Goal: Transaction & Acquisition: Book appointment/travel/reservation

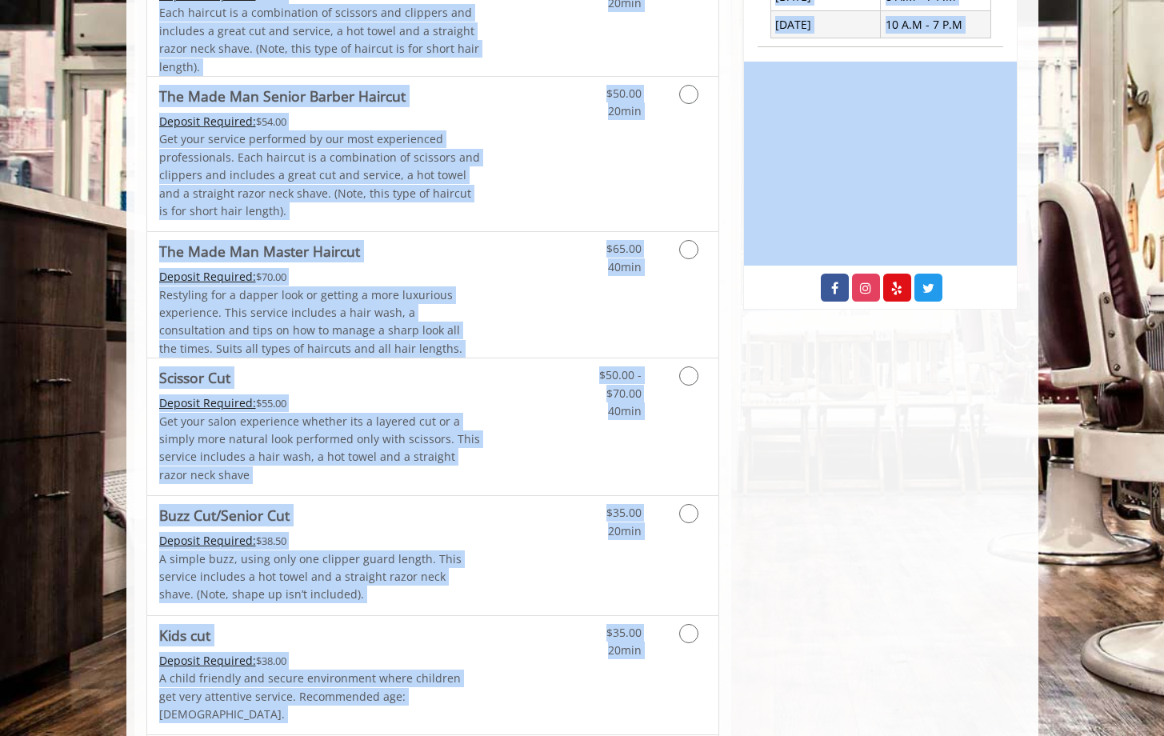
scroll to position [486, 0]
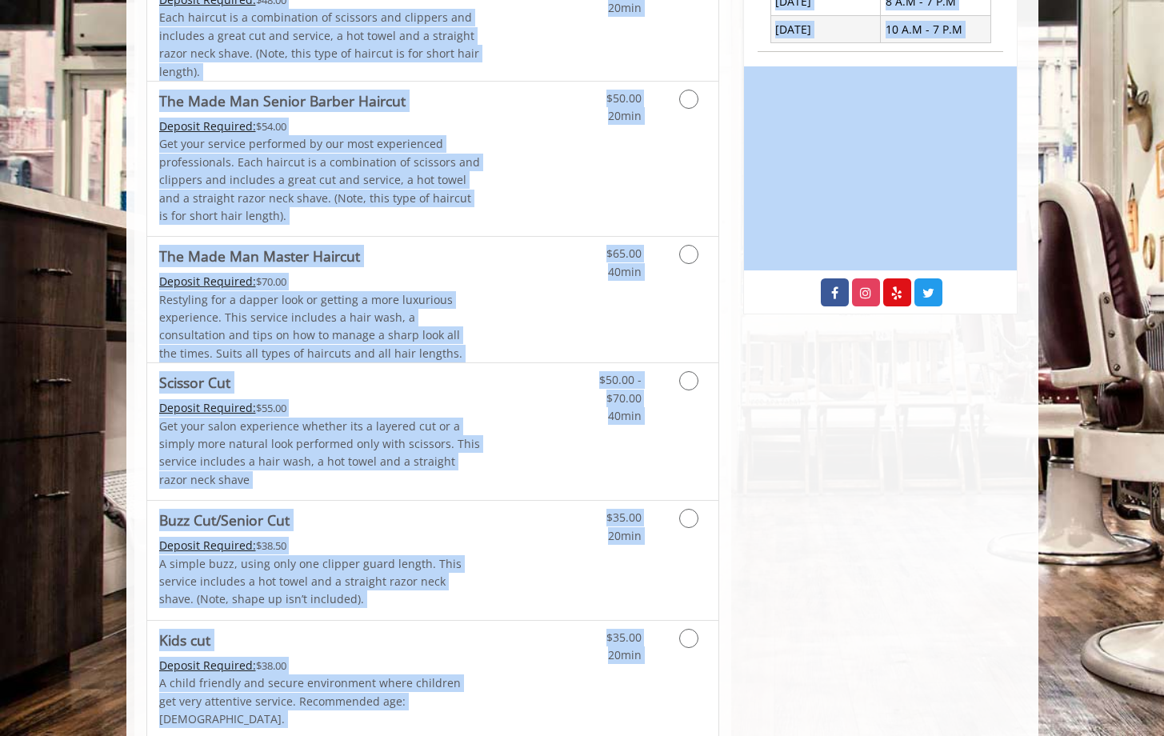
drag, startPoint x: 1175, startPoint y: 144, endPoint x: 1119, endPoint y: 264, distance: 132.8
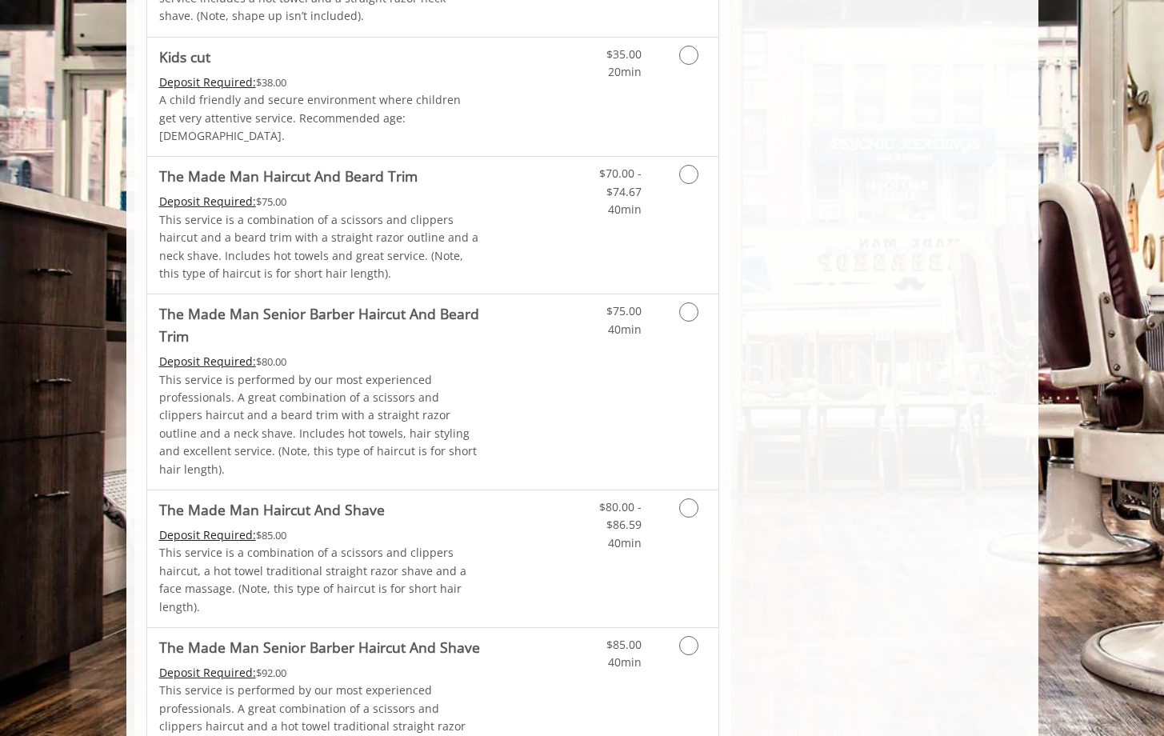
scroll to position [1068, 0]
click at [685, 307] on link "Grooming services" at bounding box center [686, 318] width 41 height 44
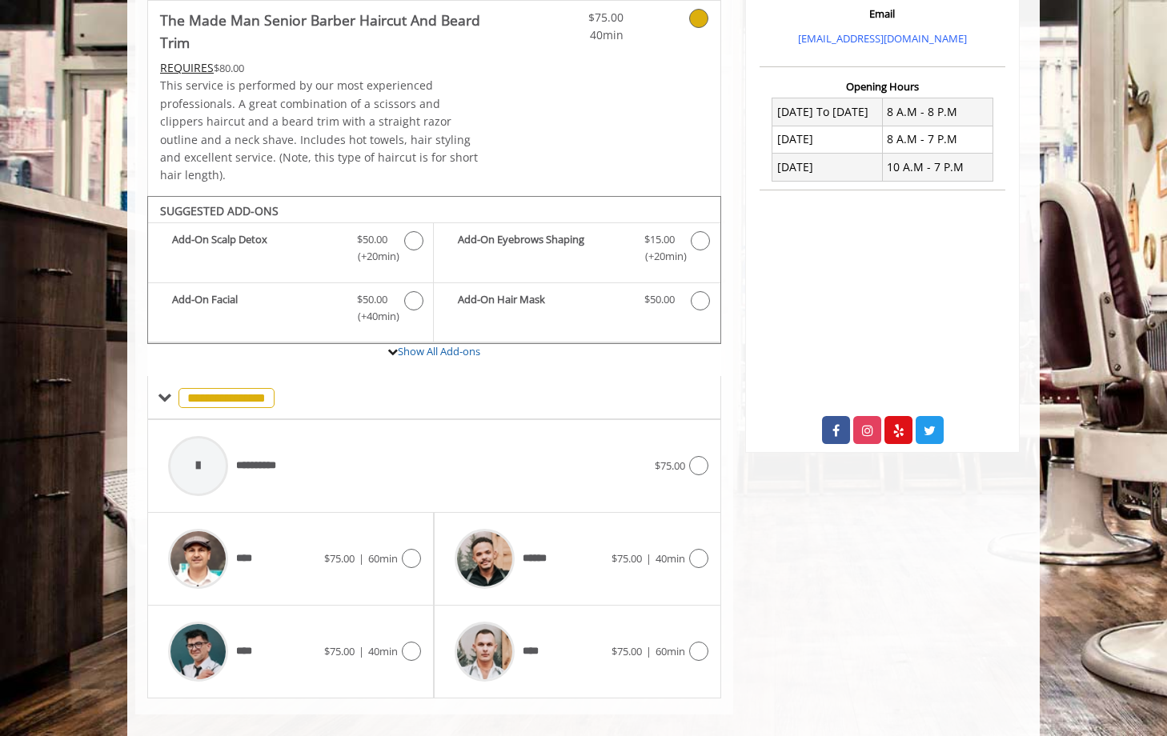
scroll to position [346, 0]
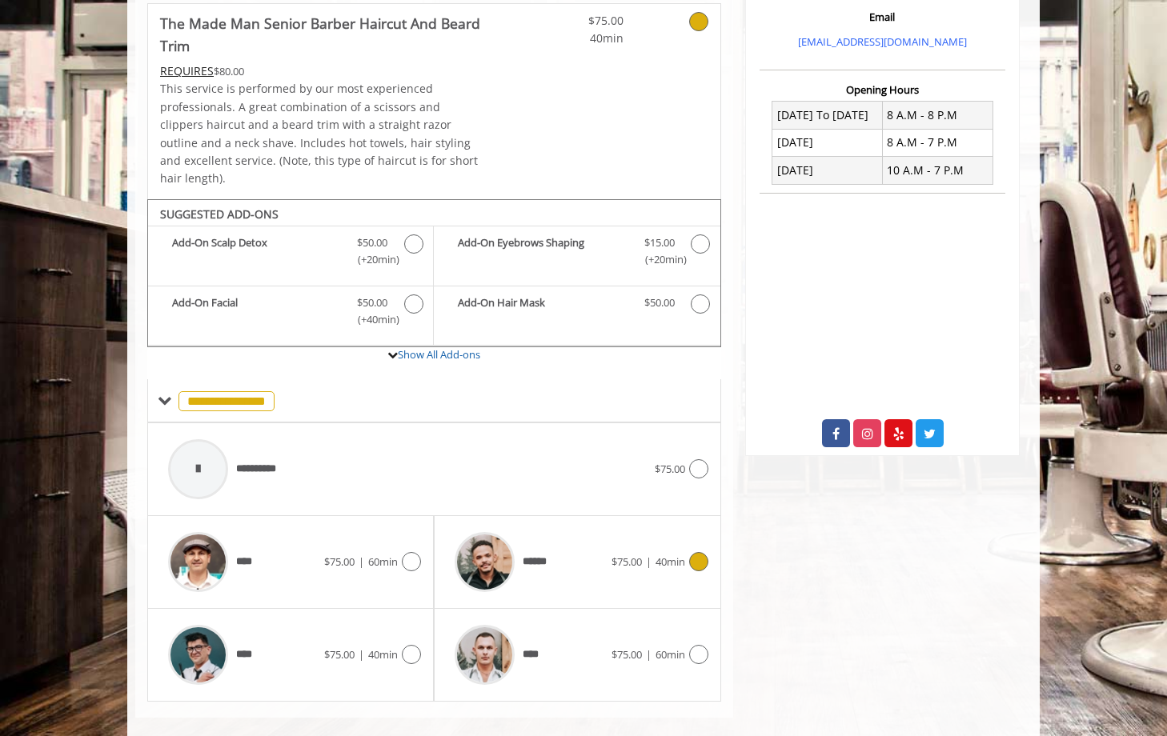
click at [506, 546] on img at bounding box center [484, 562] width 60 height 60
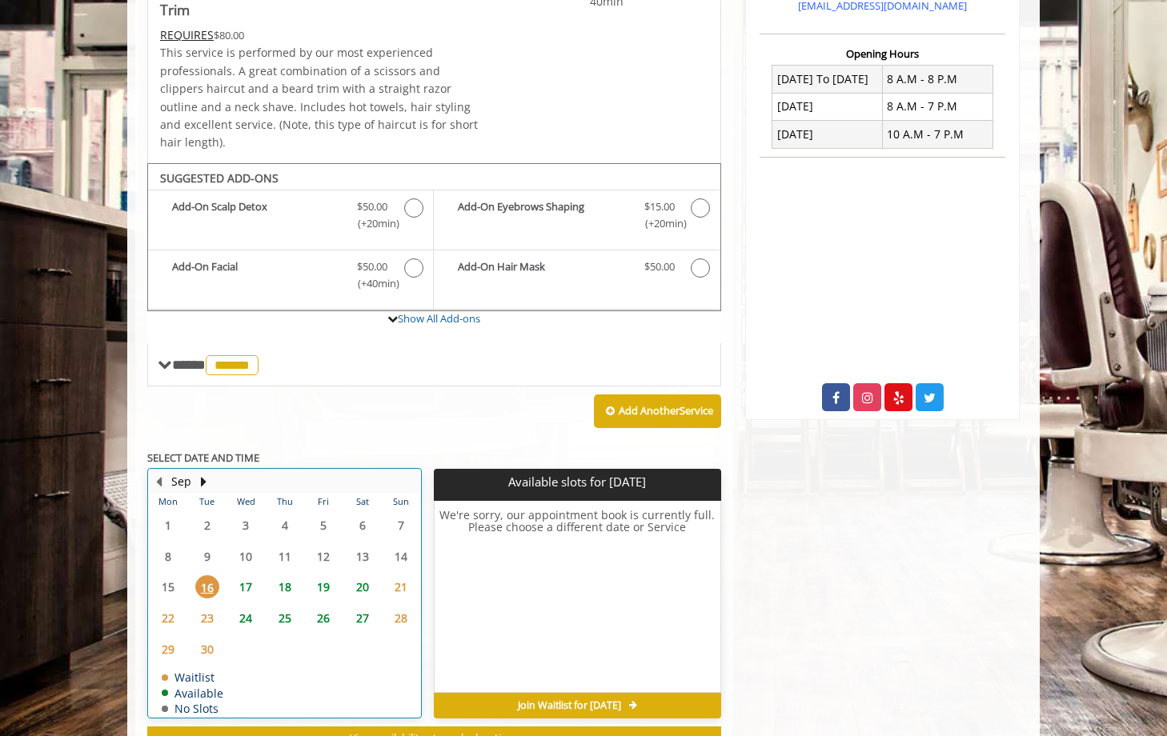
scroll to position [424, 0]
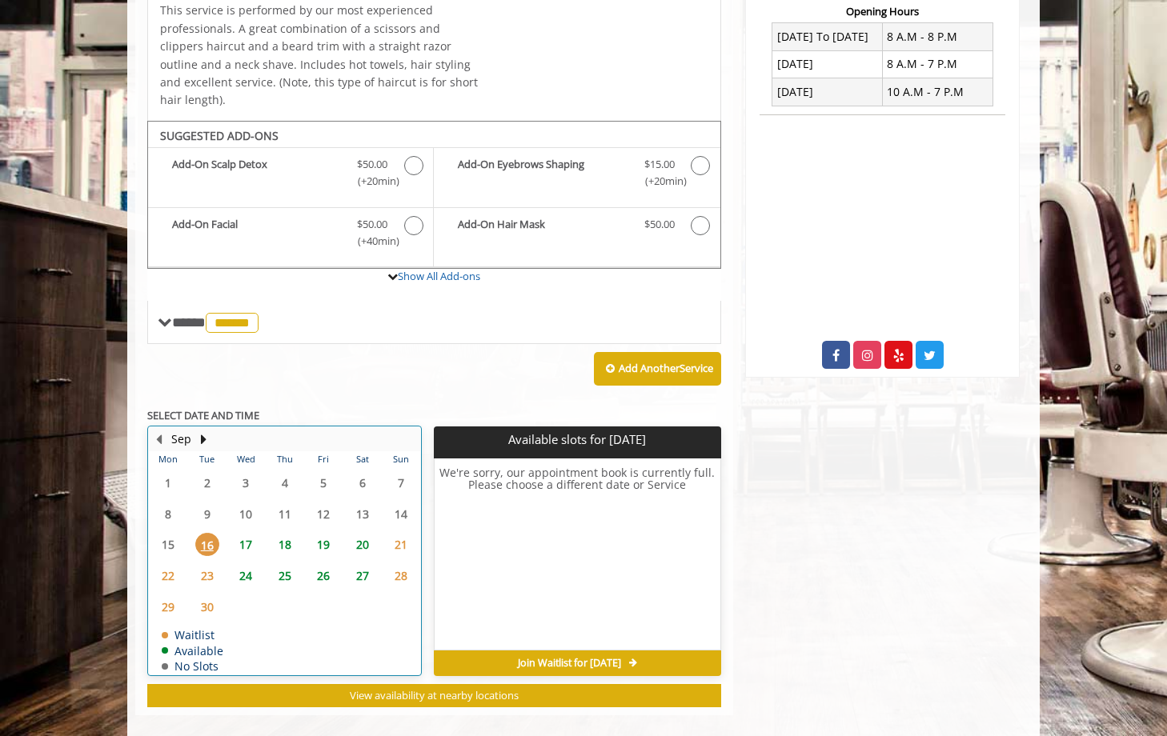
click at [244, 606] on table "Mon Tue Wed Thu Fri Sat Sun 1 2 3 4 5 6 7 8 9 10 11 12 13 14 15 16 17 18 19 20 …" at bounding box center [284, 562] width 271 height 223
click at [239, 533] on span "17" at bounding box center [246, 544] width 24 height 23
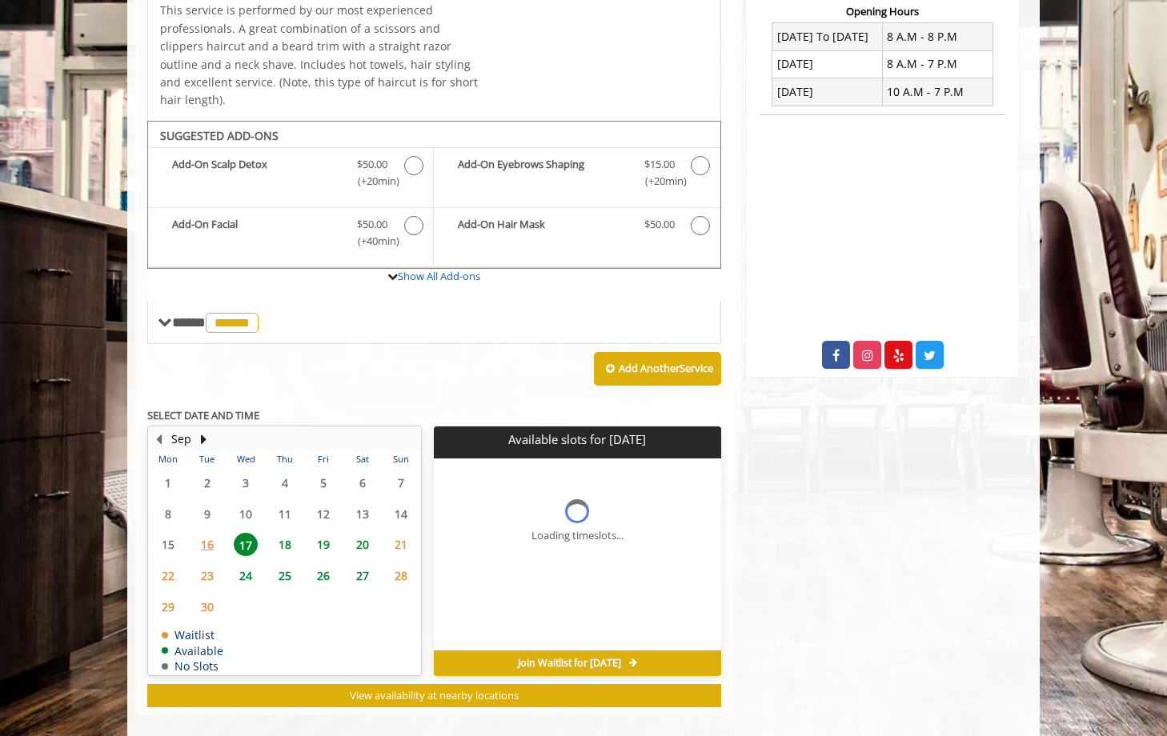
scroll to position [448, 0]
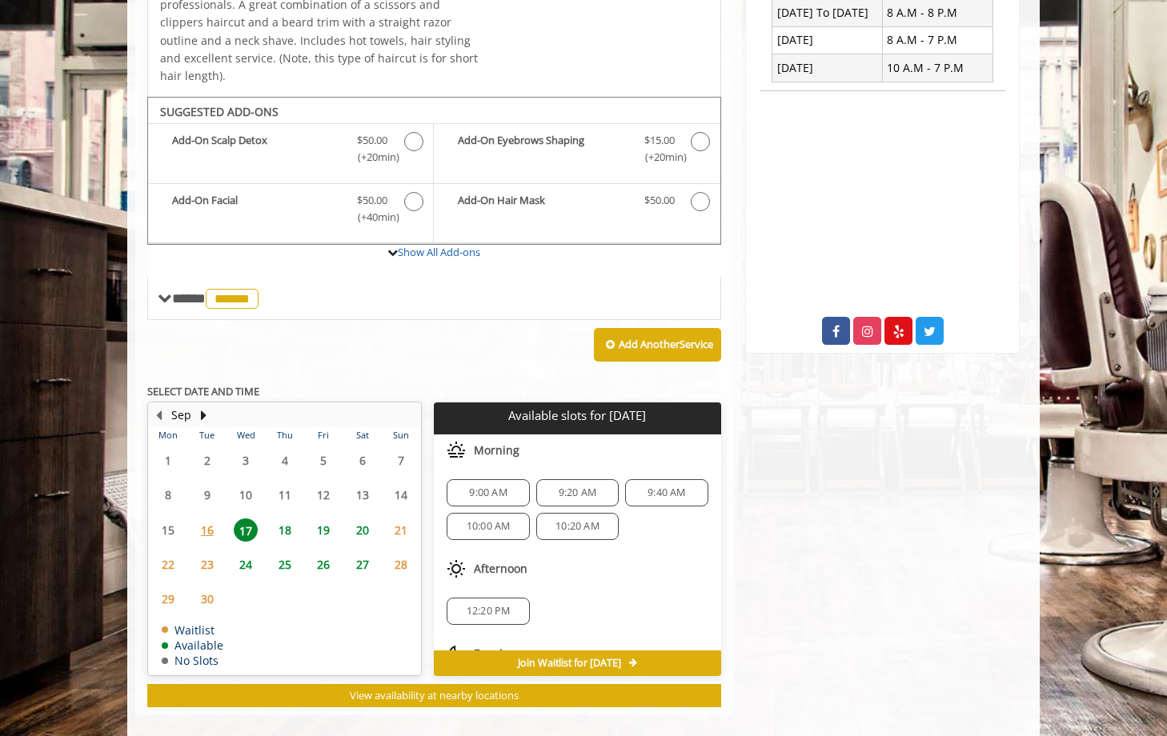
click at [482, 486] on span "9:00 AM" at bounding box center [488, 492] width 38 height 13
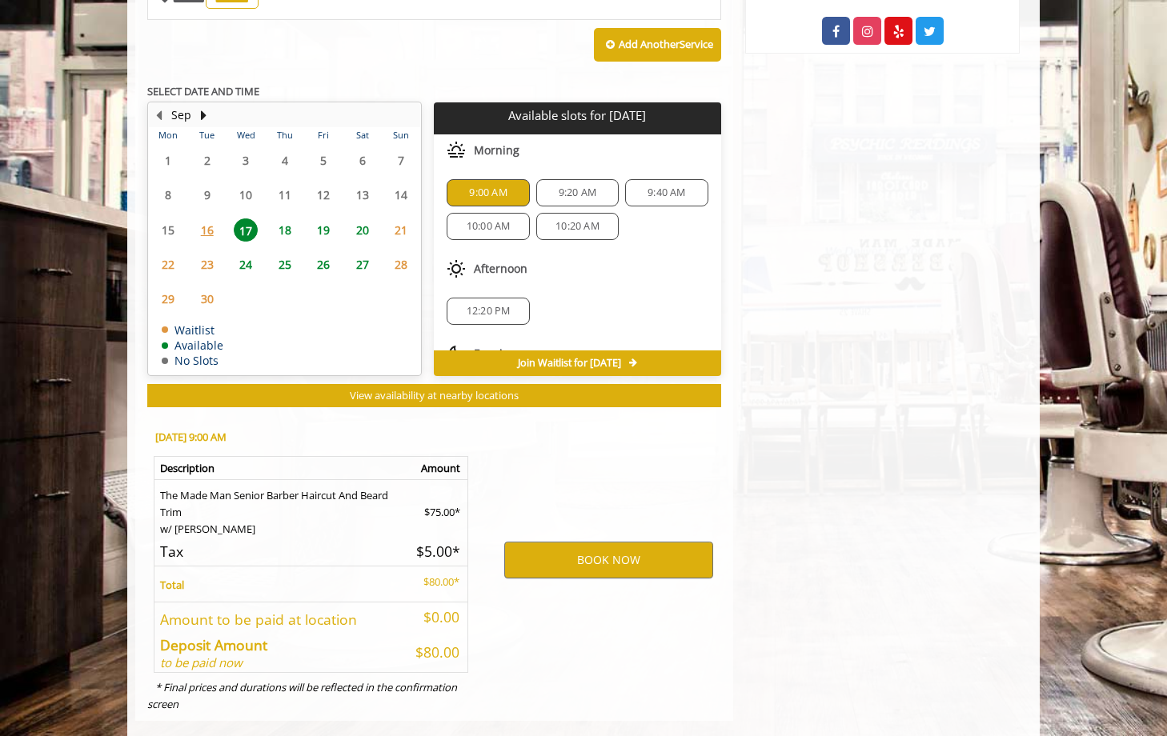
scroll to position [754, 0]
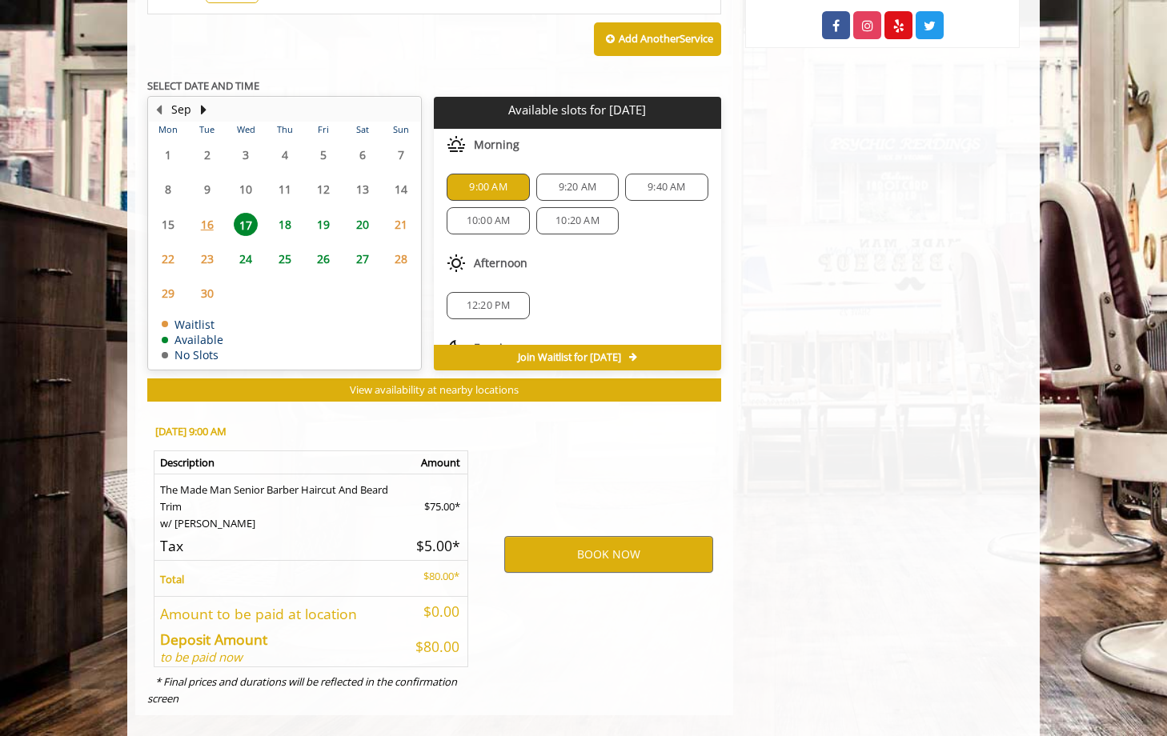
click at [484, 214] on span "10:00 AM" at bounding box center [488, 220] width 44 height 13
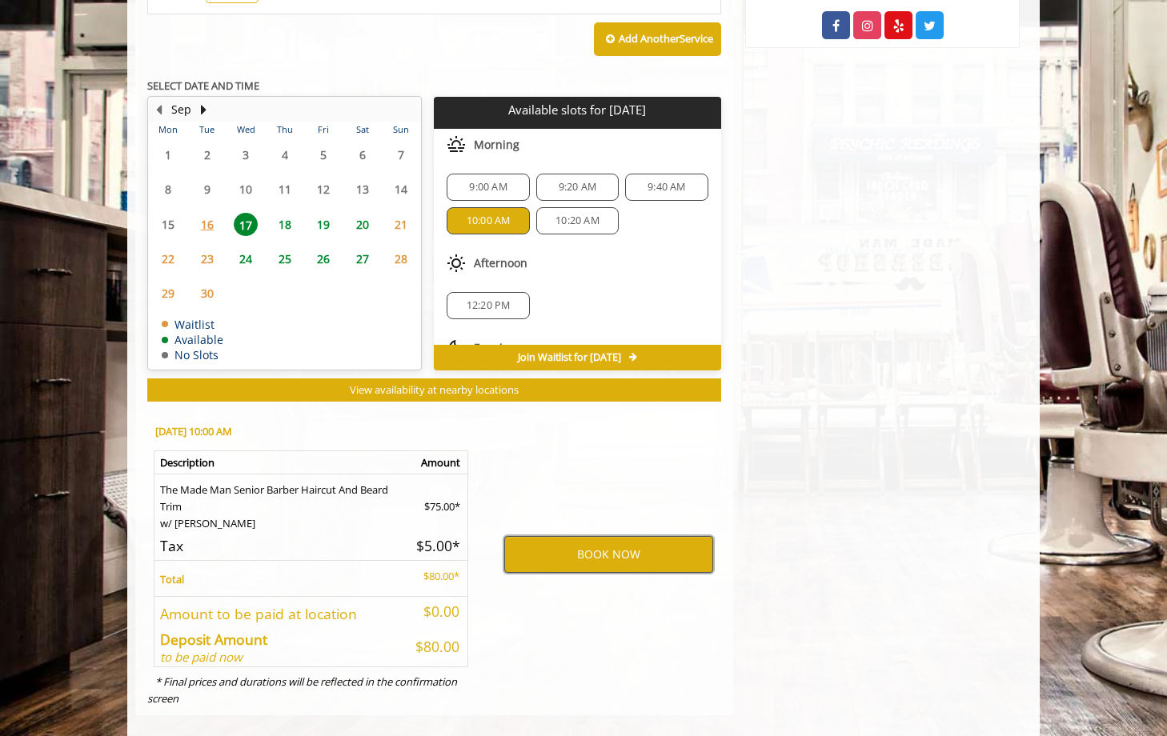
click at [565, 536] on button "BOOK NOW" at bounding box center [608, 554] width 209 height 37
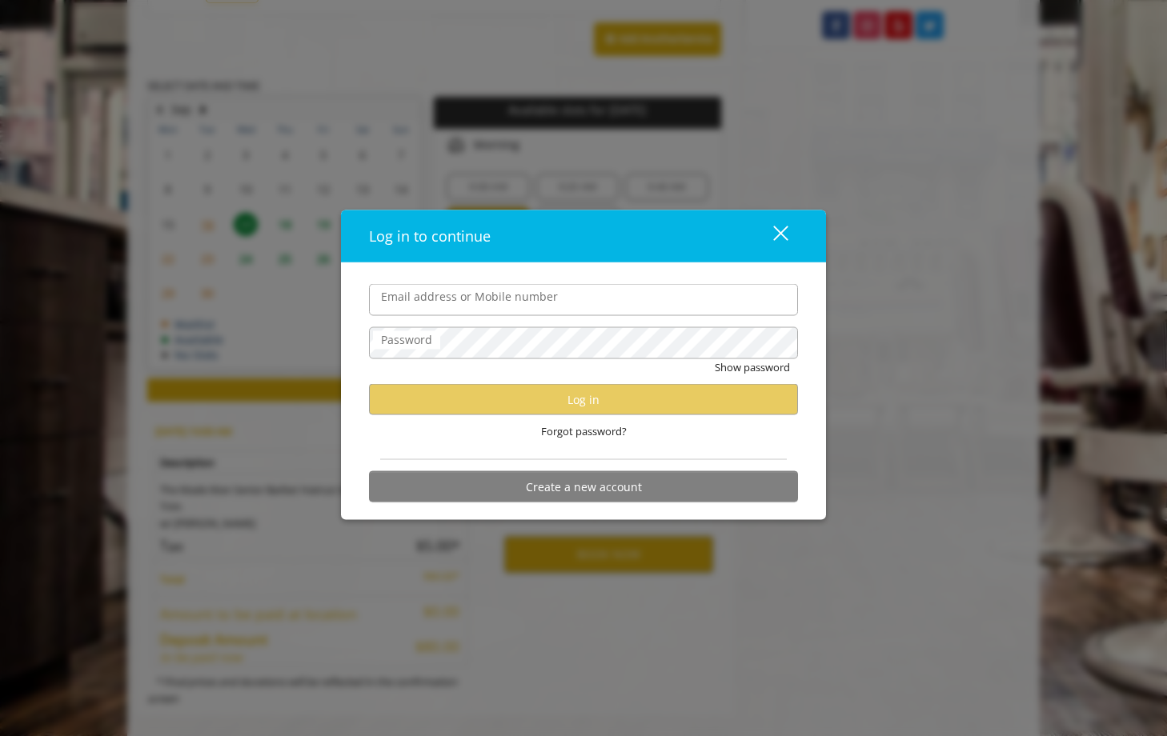
click at [786, 242] on button "close" at bounding box center [770, 236] width 54 height 33
